Goal: Navigation & Orientation: Understand site structure

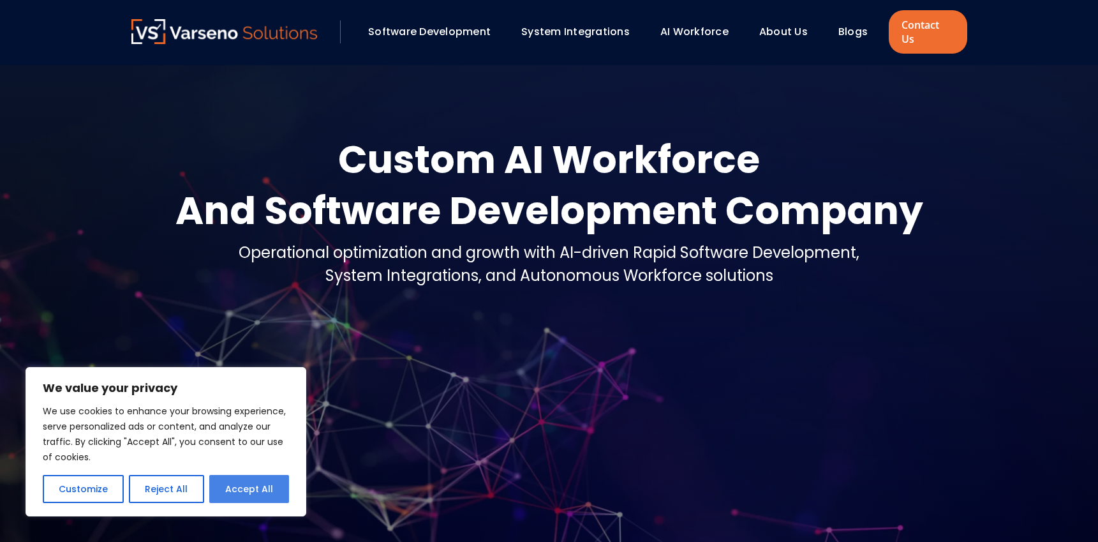
click at [248, 490] on button "Accept All" at bounding box center [249, 489] width 80 height 28
checkbox input "true"
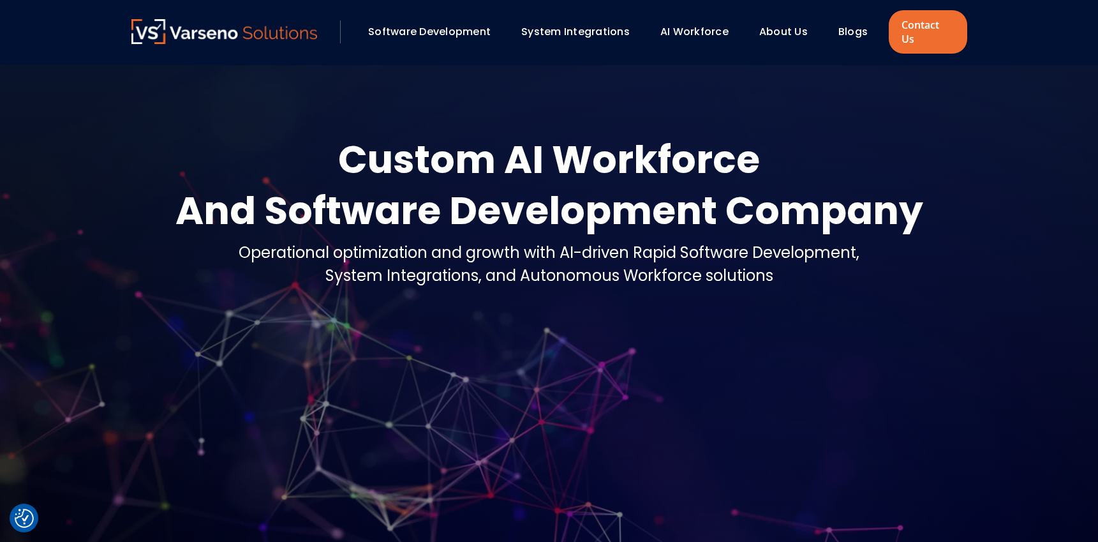
click at [457, 24] on link "Software Development" at bounding box center [429, 31] width 123 height 15
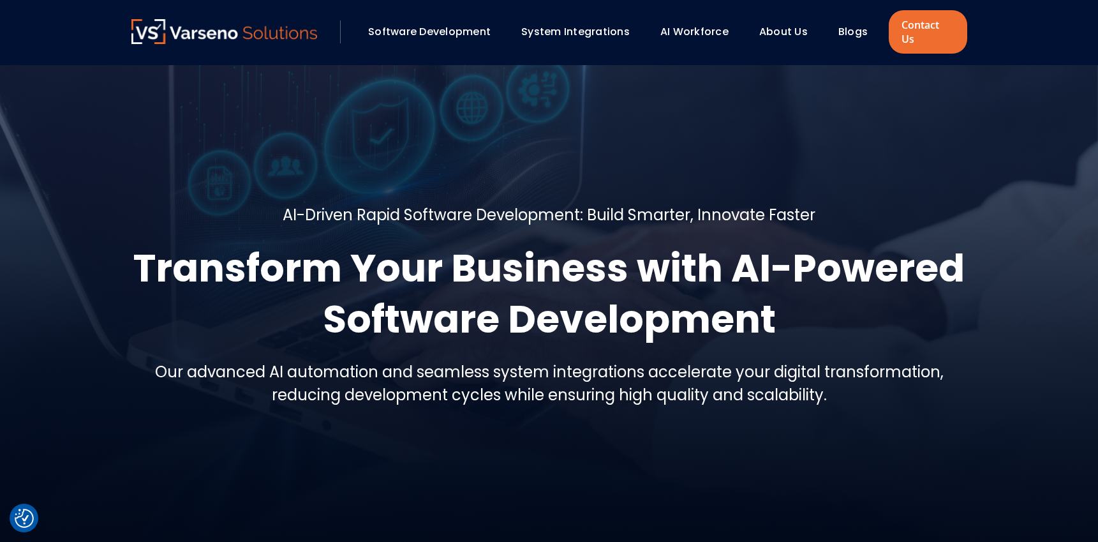
click at [588, 24] on link "System Integrations" at bounding box center [575, 31] width 109 height 15
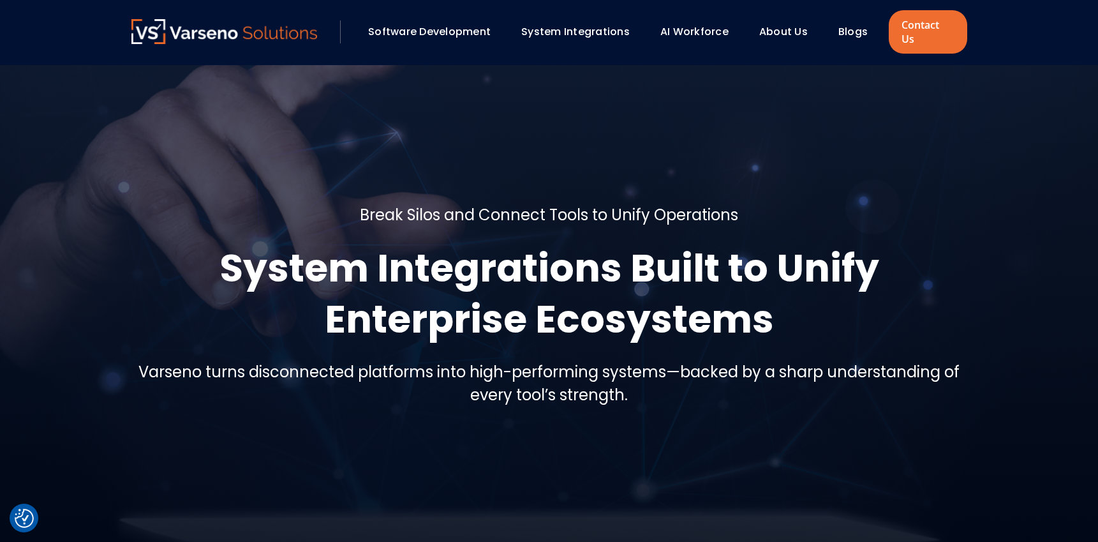
click at [702, 24] on link "AI Workforce" at bounding box center [695, 31] width 68 height 15
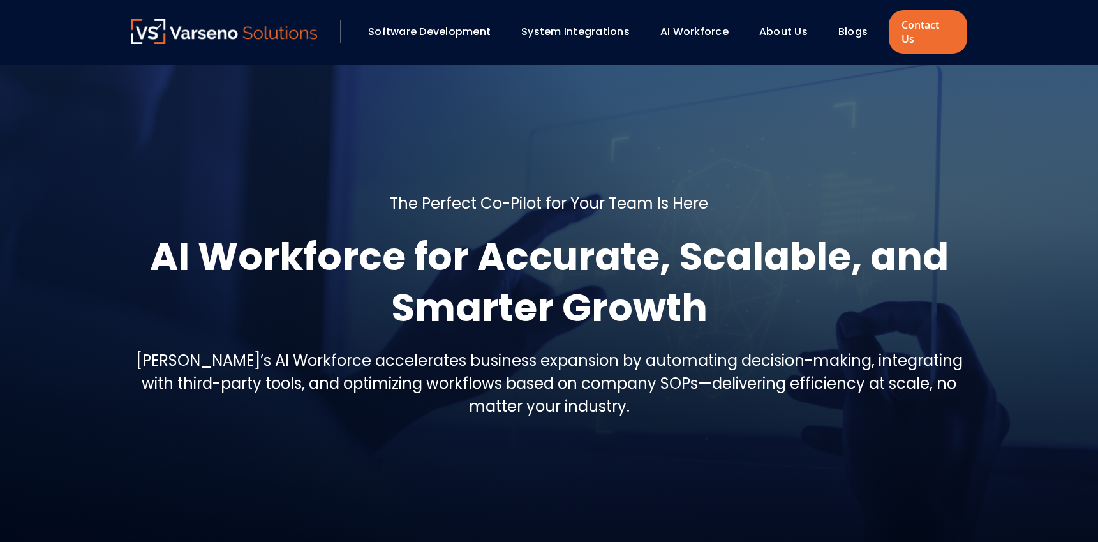
click at [785, 24] on link "About Us" at bounding box center [784, 31] width 49 height 15
